Goal: Transaction & Acquisition: Purchase product/service

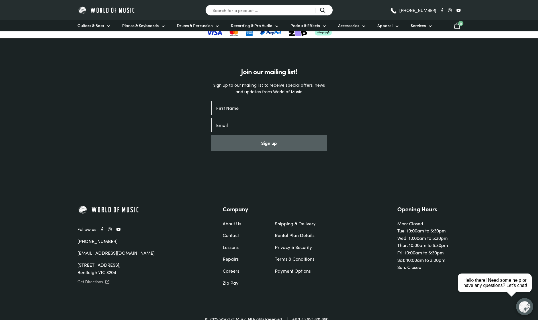
scroll to position [678, 0]
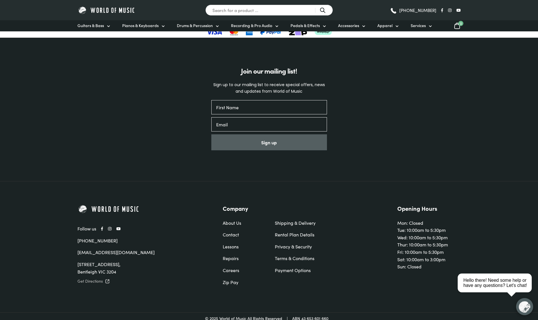
drag, startPoint x: 124, startPoint y: 268, endPoint x: 60, endPoint y: 202, distance: 92.1
click at [60, 202] on div "Follow us [PHONE_NUMBER] [EMAIL_ADDRESS][DOMAIN_NAME] [STREET_ADDRESS] Get Dire…" at bounding box center [269, 246] width 538 height 131
copy div "Follow us [PHONE_NUMBER] [EMAIL_ADDRESS][DOMAIN_NAME] [STREET_ADDRESS]"
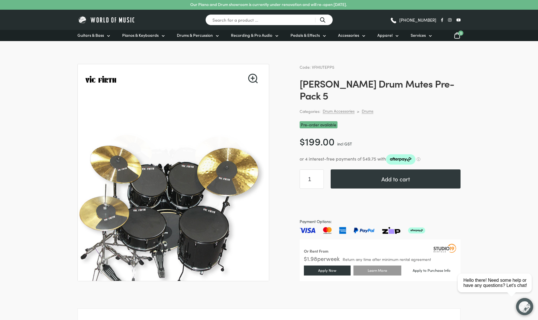
scroll to position [0, 0]
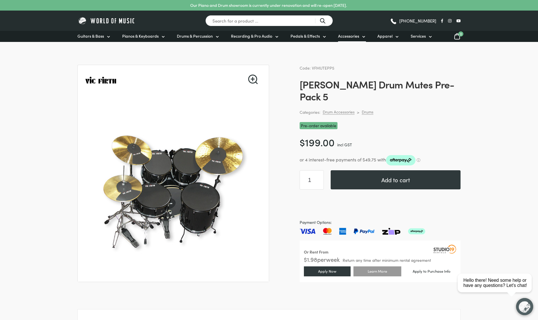
click at [349, 38] on span "Accessories" at bounding box center [348, 36] width 21 height 6
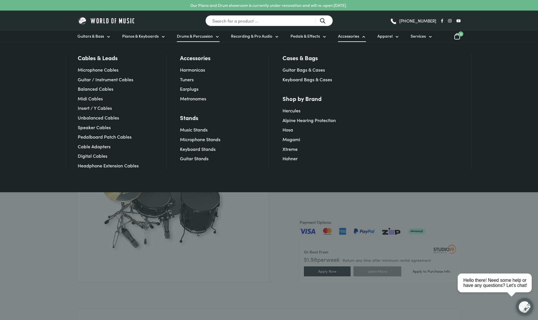
click at [184, 34] on span "Drums & Percussion" at bounding box center [195, 36] width 36 height 6
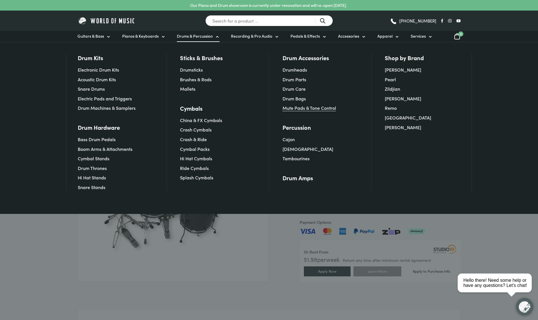
click at [291, 105] on link "Mute Pads & Tone Control" at bounding box center [310, 108] width 54 height 6
